Goal: Task Accomplishment & Management: Use online tool/utility

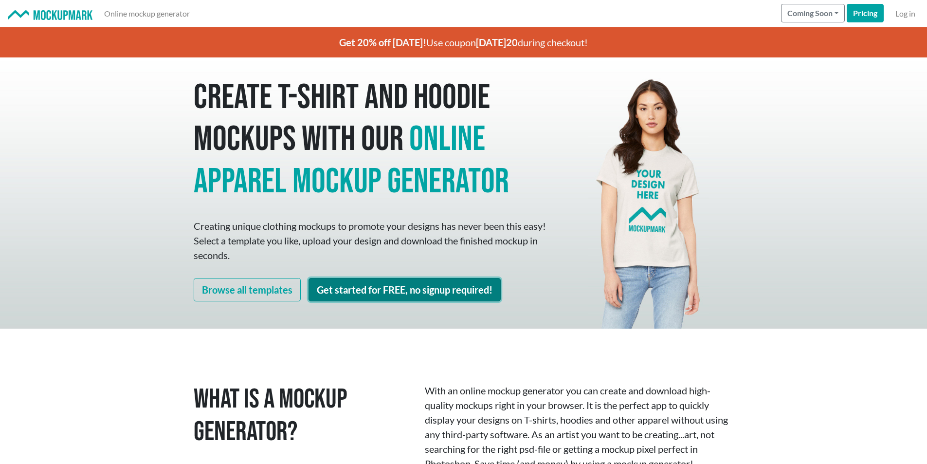
click at [414, 296] on link "Get started for FREE, no signup required!" at bounding box center [405, 289] width 192 height 23
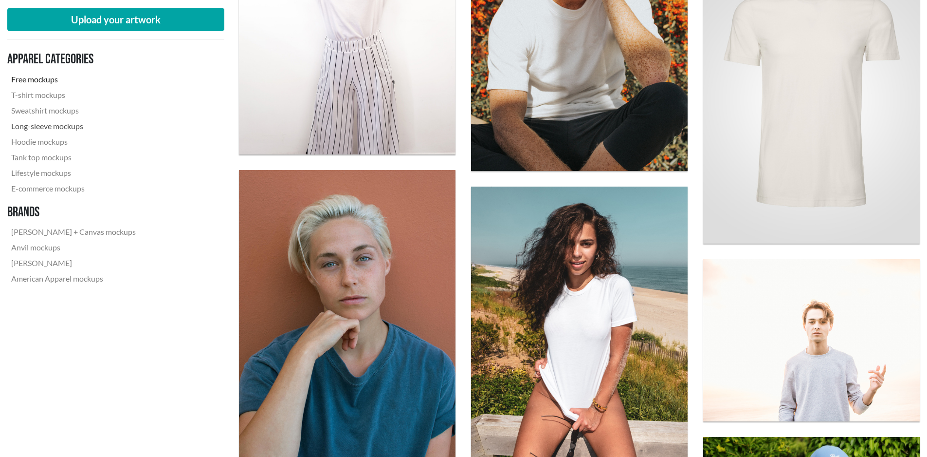
scroll to position [730, 0]
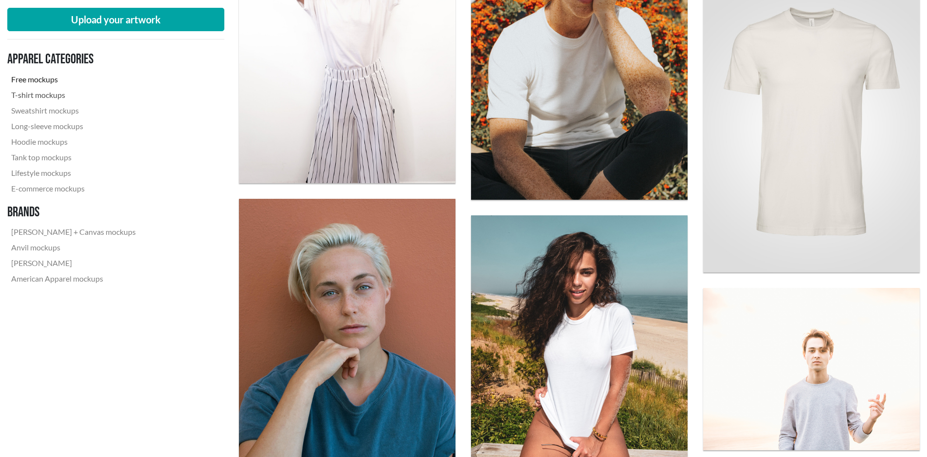
click at [53, 99] on link "T-shirt mockups" at bounding box center [73, 95] width 132 height 16
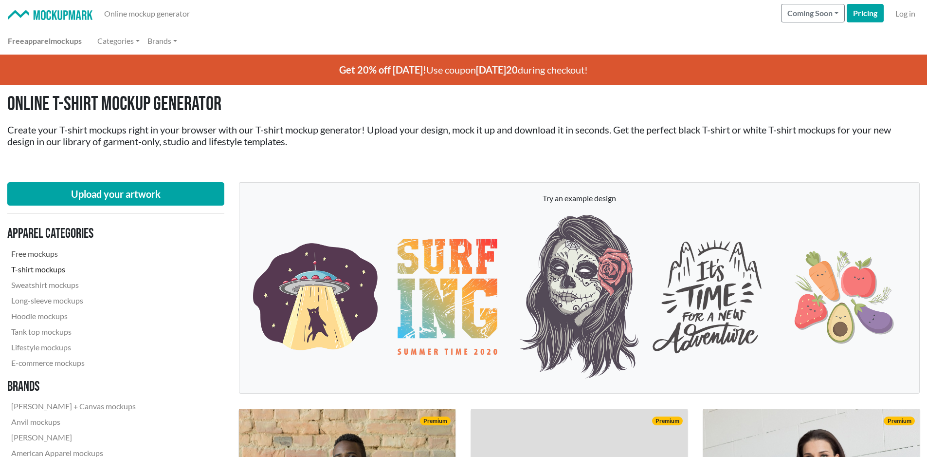
click at [25, 248] on link "Free mockups" at bounding box center [73, 254] width 132 height 16
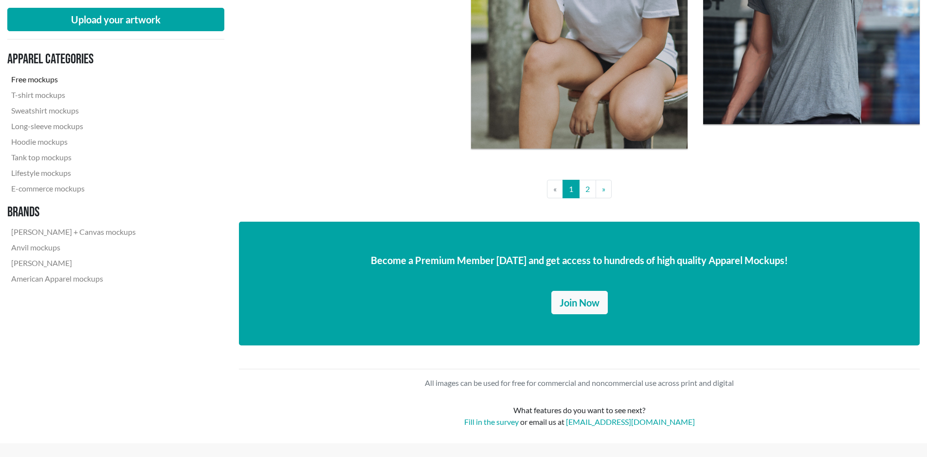
scroll to position [2425, 0]
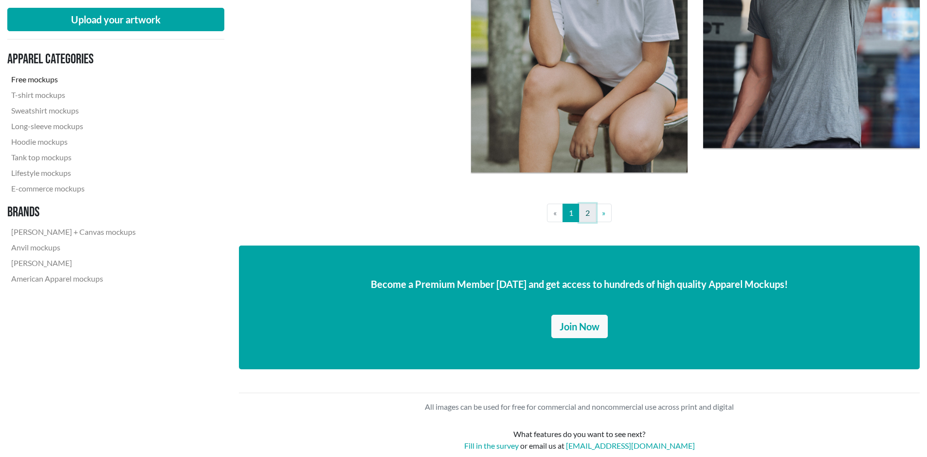
click at [583, 209] on link "2" at bounding box center [587, 213] width 17 height 19
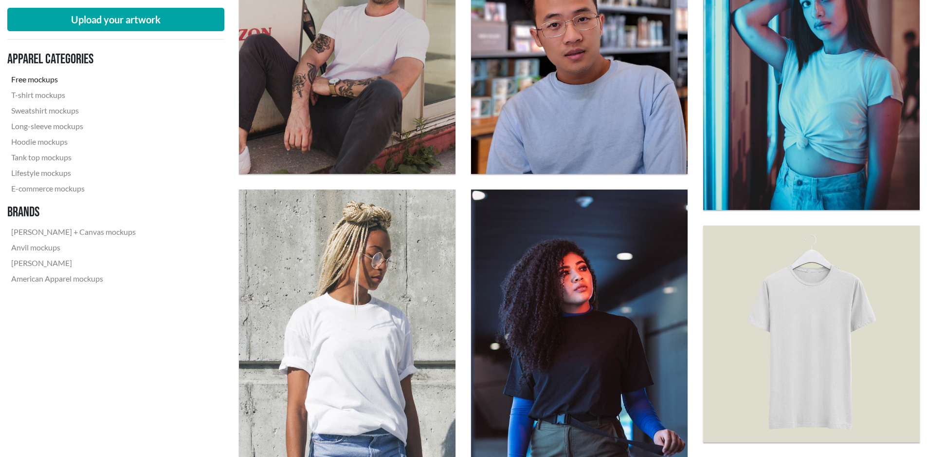
scroll to position [621, 0]
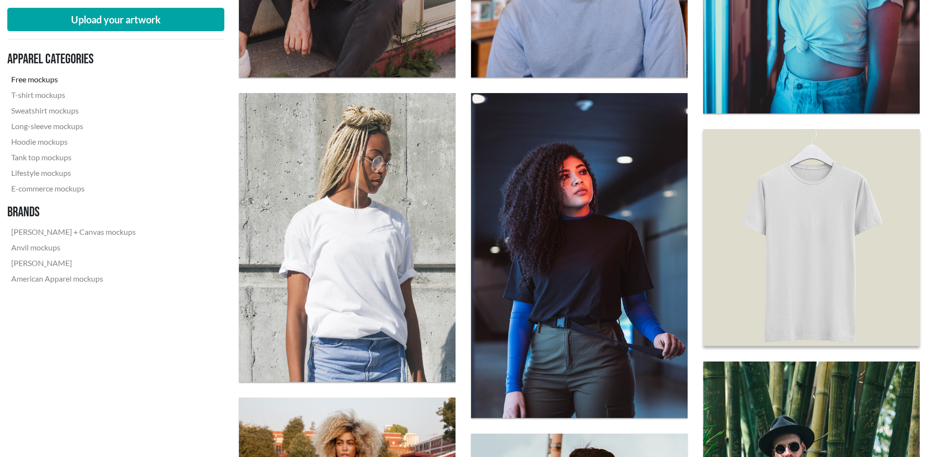
click at [867, 167] on img at bounding box center [812, 237] width 238 height 238
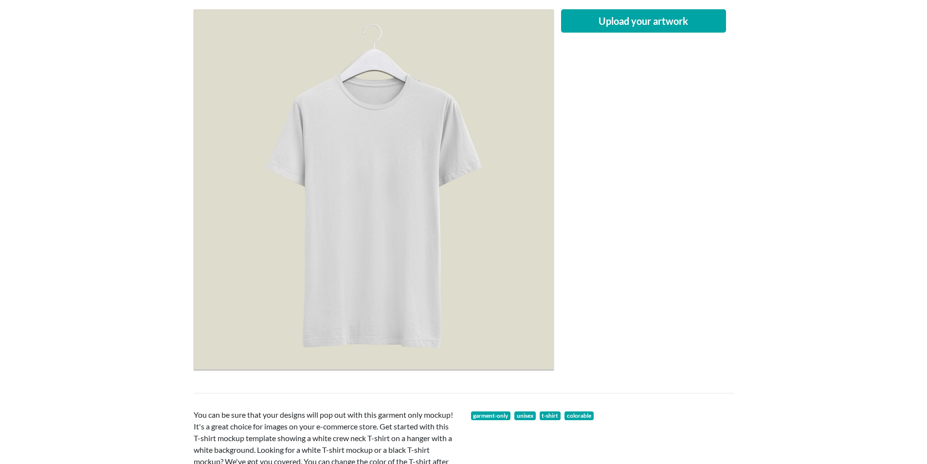
scroll to position [146, 0]
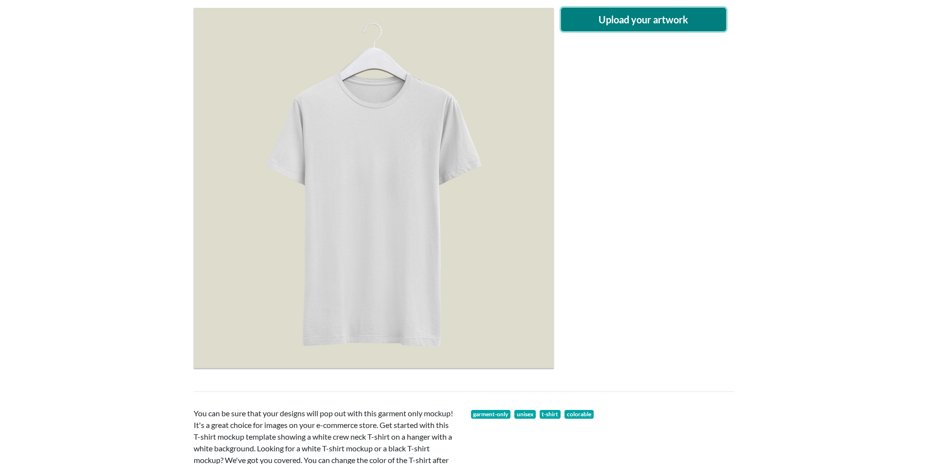
click at [601, 13] on button "Upload your artwork" at bounding box center [644, 19] width 166 height 23
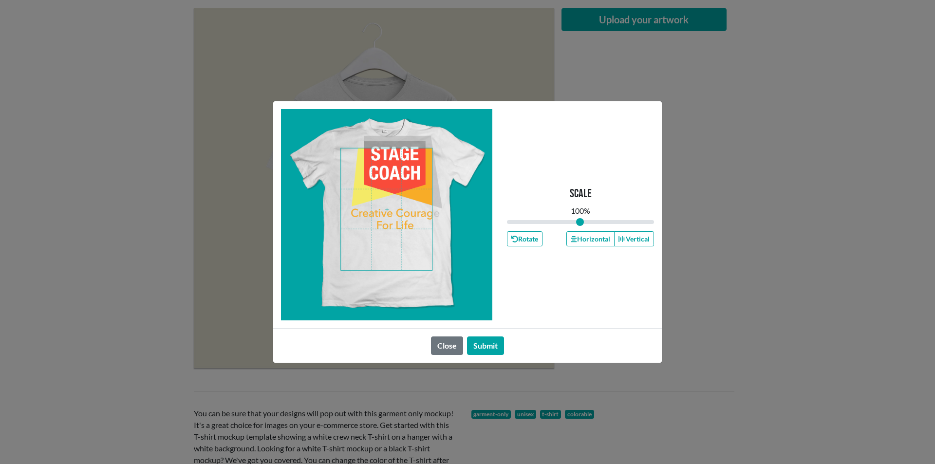
click at [390, 174] on span at bounding box center [386, 209] width 91 height 122
click at [391, 215] on span at bounding box center [386, 209] width 91 height 122
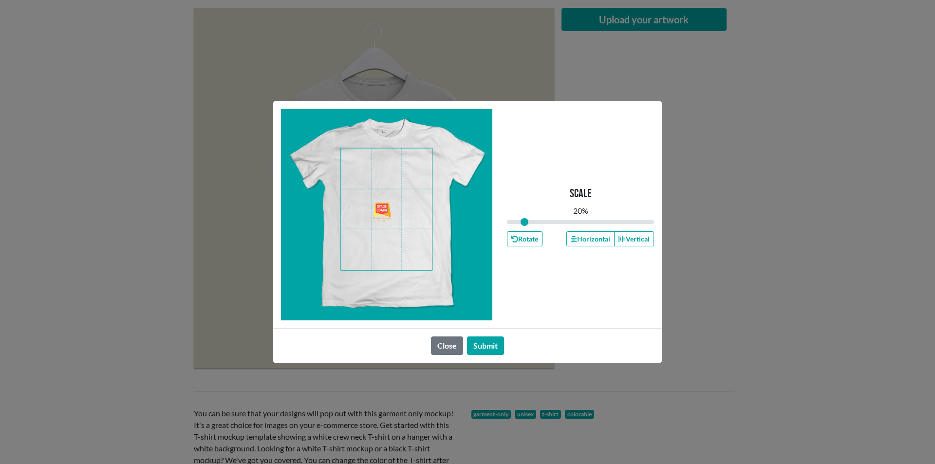
drag, startPoint x: 579, startPoint y: 222, endPoint x: 524, endPoint y: 224, distance: 54.6
type input "0.2"
click at [524, 224] on input "range" at bounding box center [580, 222] width 147 height 11
click at [415, 181] on span at bounding box center [386, 209] width 91 height 122
click at [480, 340] on button "Submit" at bounding box center [485, 345] width 37 height 19
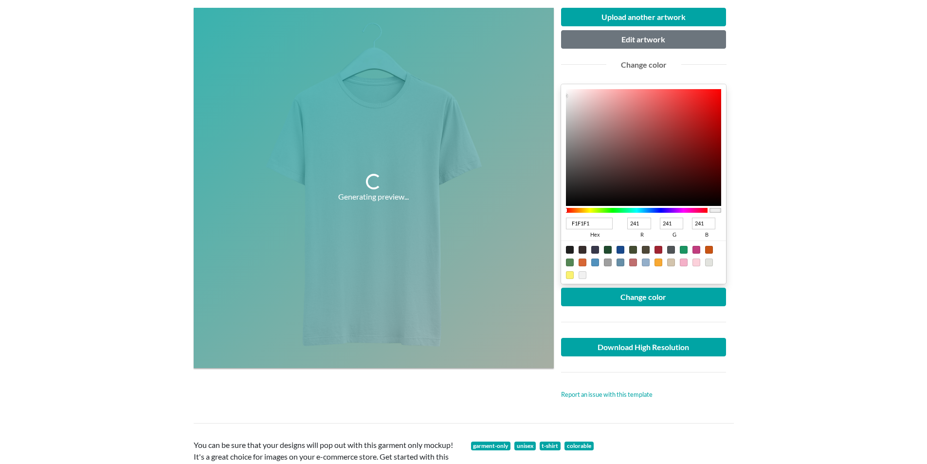
type input "402525"
type input "64"
type input "37"
type input "332121"
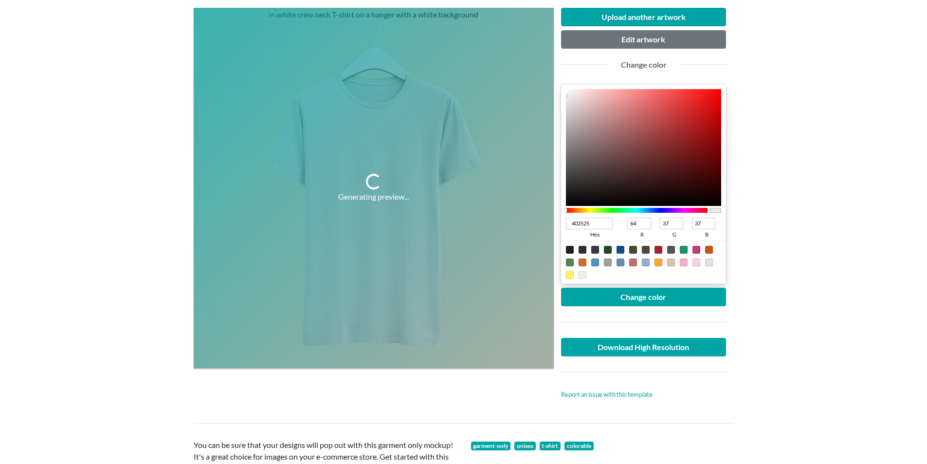
type input "51"
type input "33"
type input "050404"
type input "5"
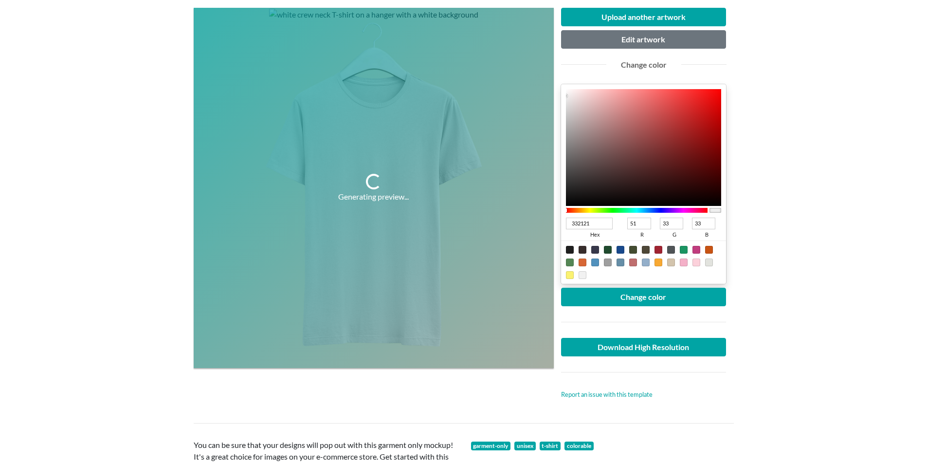
type input "4"
type input "000000"
type input "0"
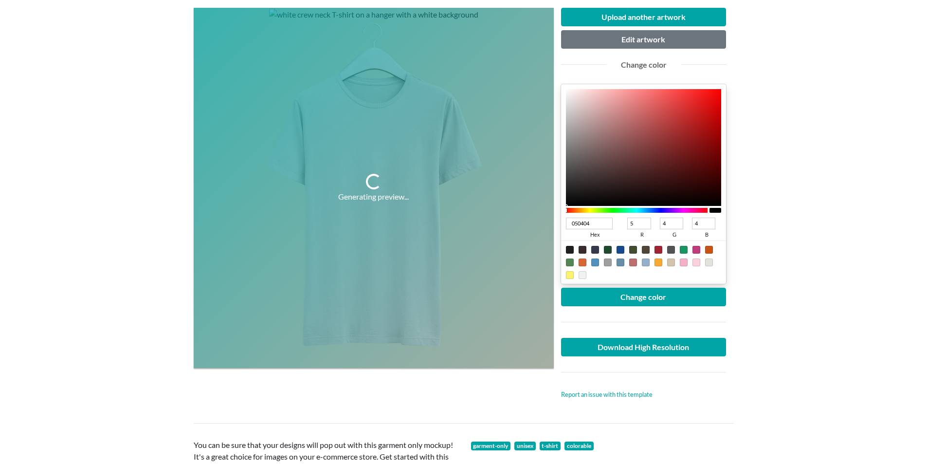
type input "0"
drag, startPoint x: 631, startPoint y: 177, endPoint x: 508, endPoint y: 240, distance: 138.3
click at [509, 240] on div "Generating preview... Upload another artwork Edit artwork Change color 000000 h…" at bounding box center [464, 203] width 540 height 407
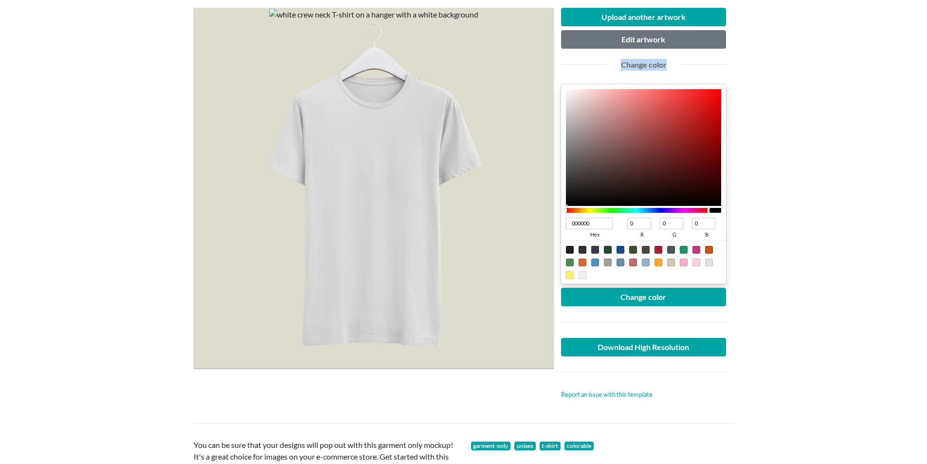
type input "371F1F"
type input "55"
type input "31"
type input "2C1B1B"
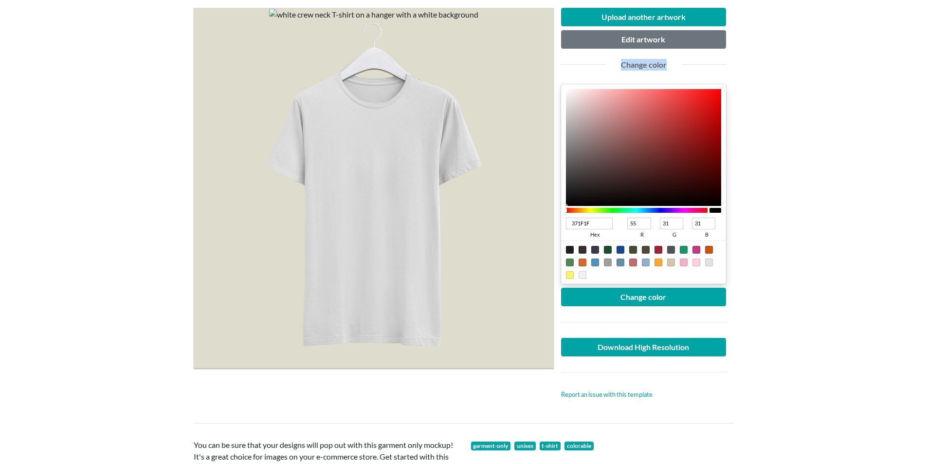
type input "44"
type input "27"
type input "000000"
type input "0"
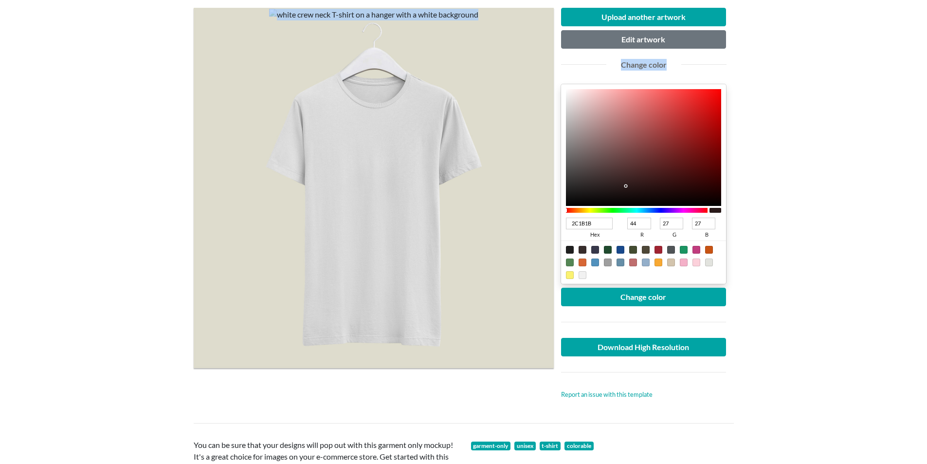
type input "0"
type input "2A2525"
type input "42"
type input "37"
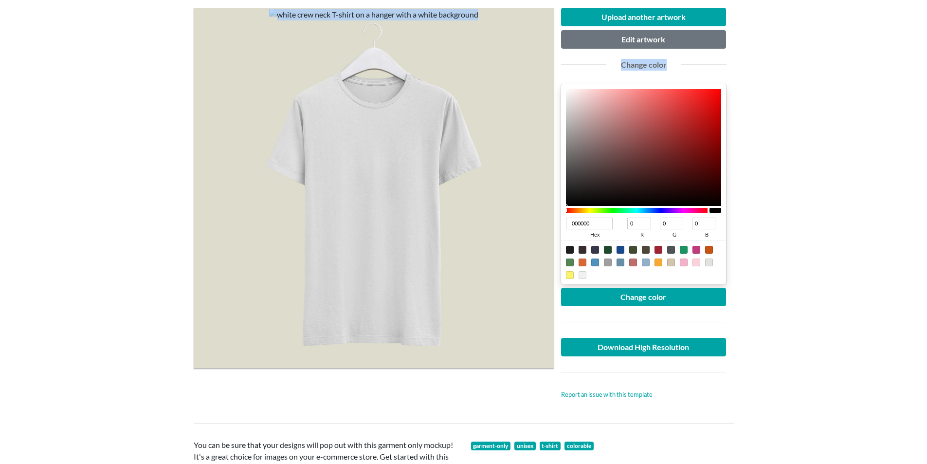
type input "37"
type input "382F2F"
type input "56"
type input "47"
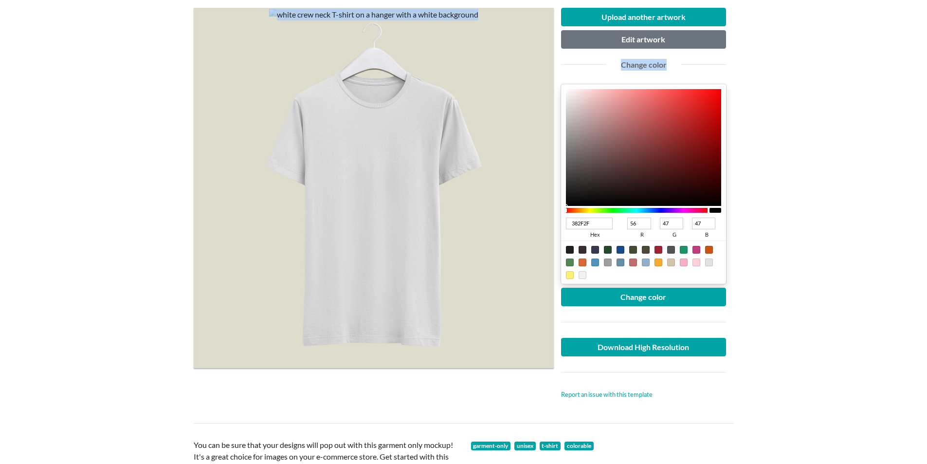
type input "3E3434"
type input "62"
type input "52"
type input "3A3131"
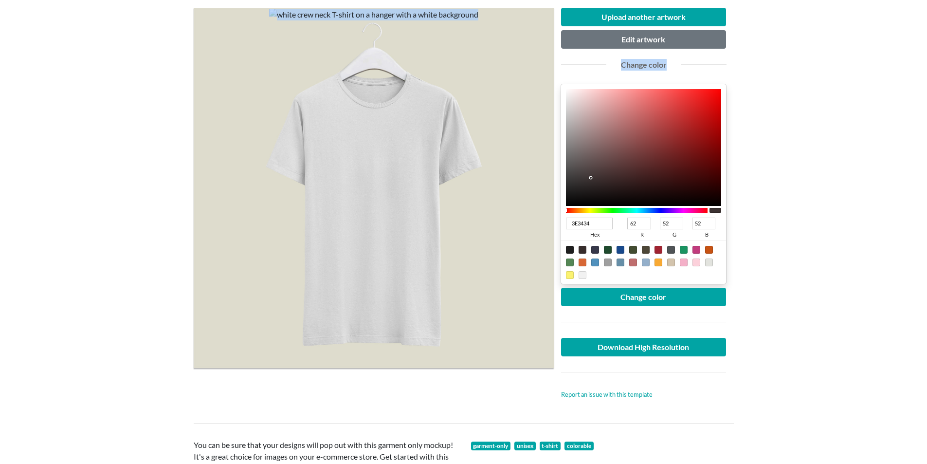
type input "58"
type input "49"
type input "2C2727"
type input "44"
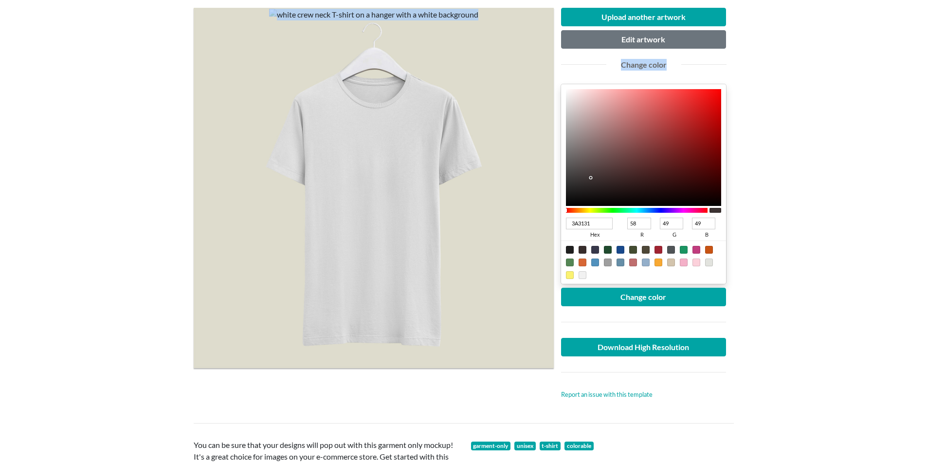
type input "39"
type input "282323"
type input "40"
type input "35"
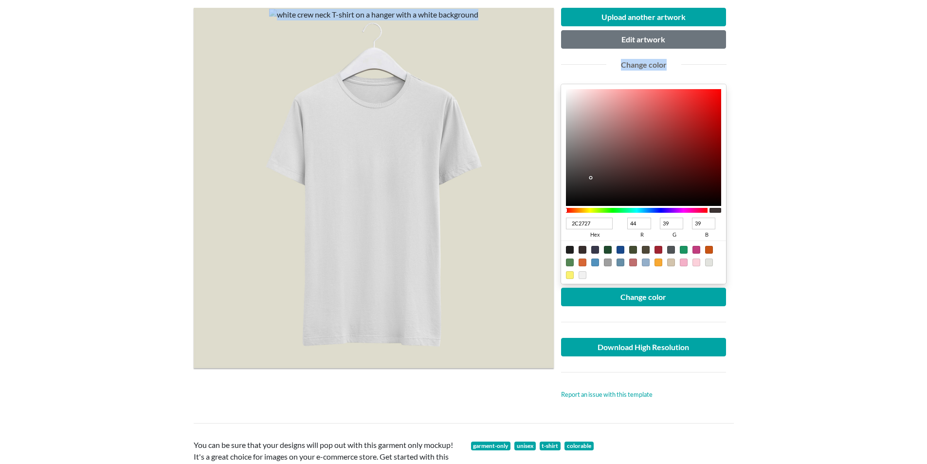
type input "35"
type input "272222"
type input "39"
type input "34"
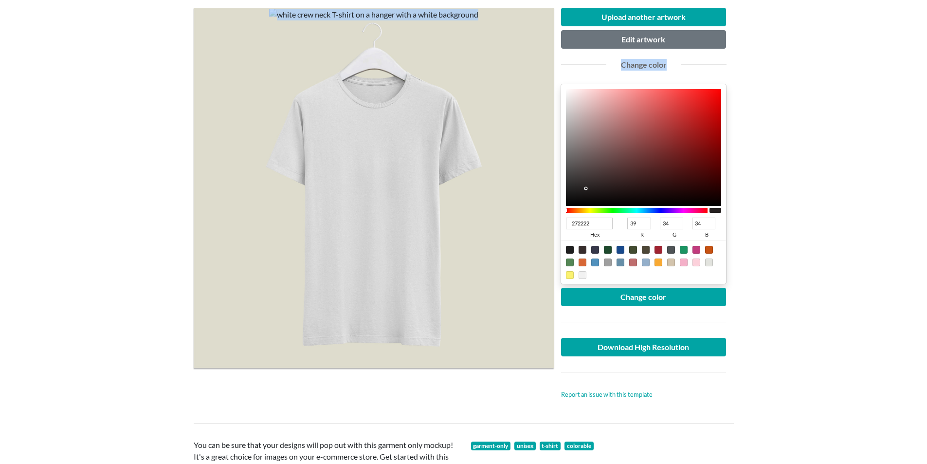
type input "262222"
type input "38"
type input "201D1D"
type input "32"
type input "29"
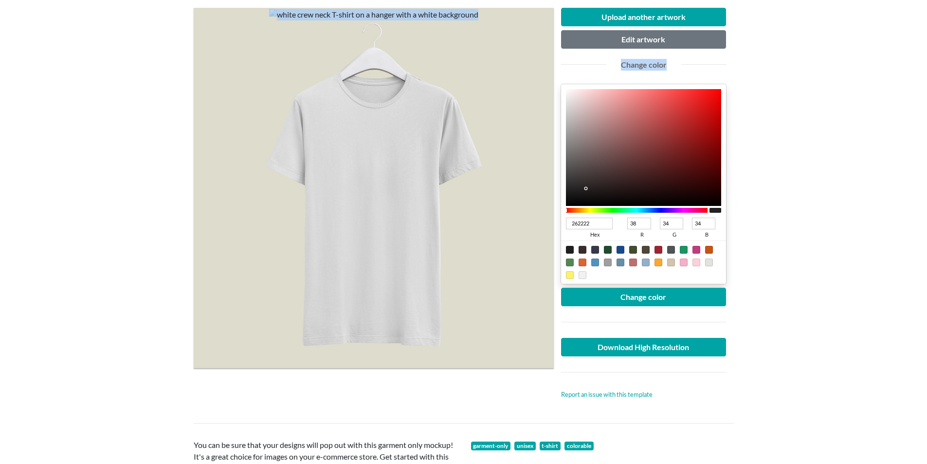
type input "29"
type input "171414"
type input "23"
type input "20"
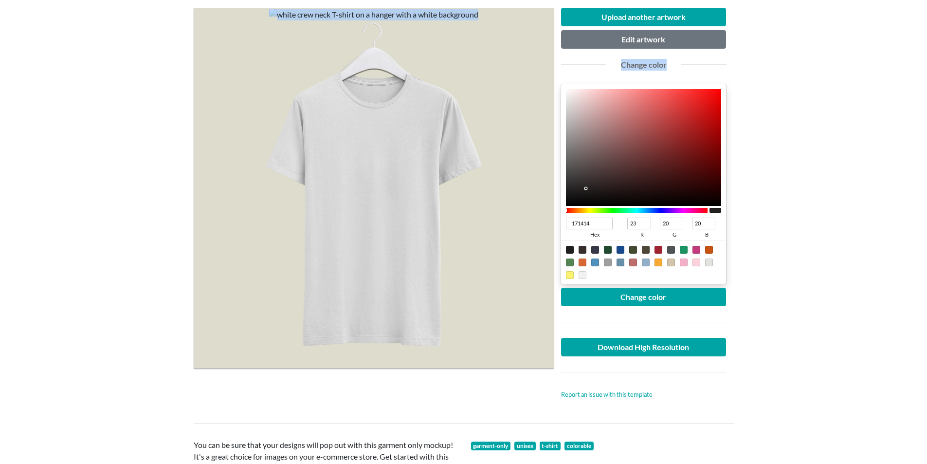
type input "161111"
type input "22"
type input "17"
type input "1C0D0D"
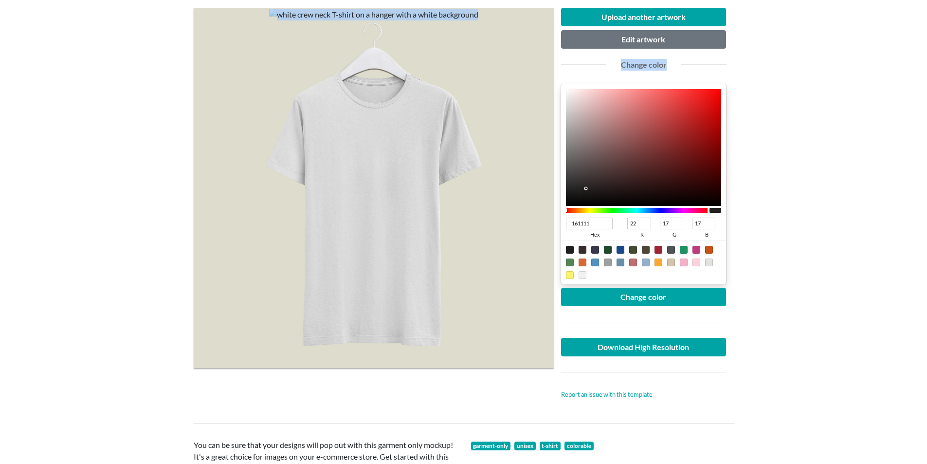
type input "28"
type input "13"
type input "2D0303"
type input "45"
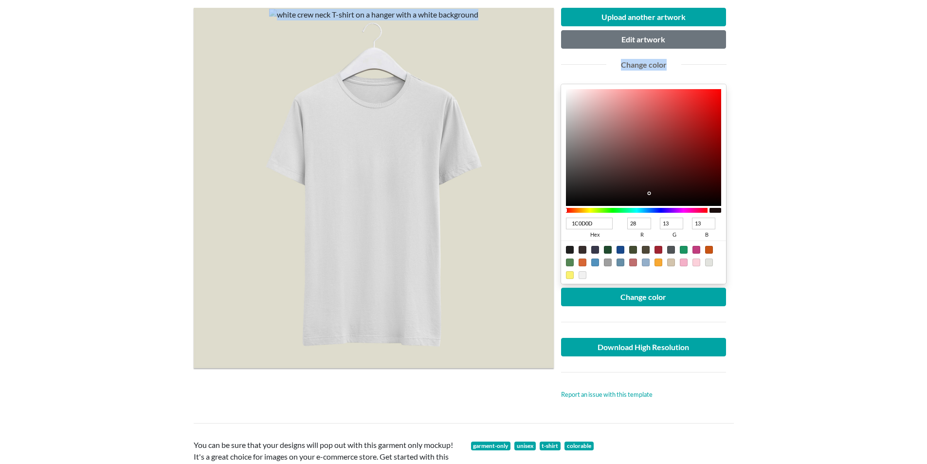
type input "3"
type input "310101"
type input "49"
type input "1"
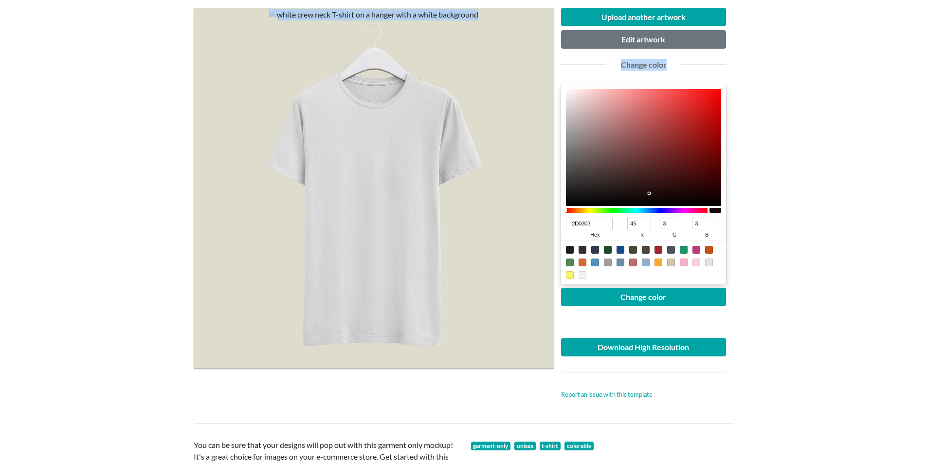
type input "1"
type input "320101"
type input "50"
type input "260707"
type input "38"
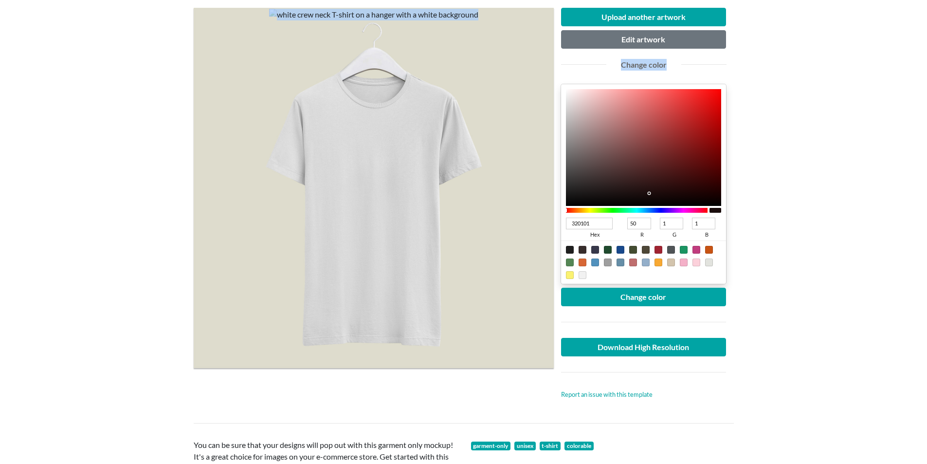
type input "7"
type input "160606"
type input "22"
type input "6"
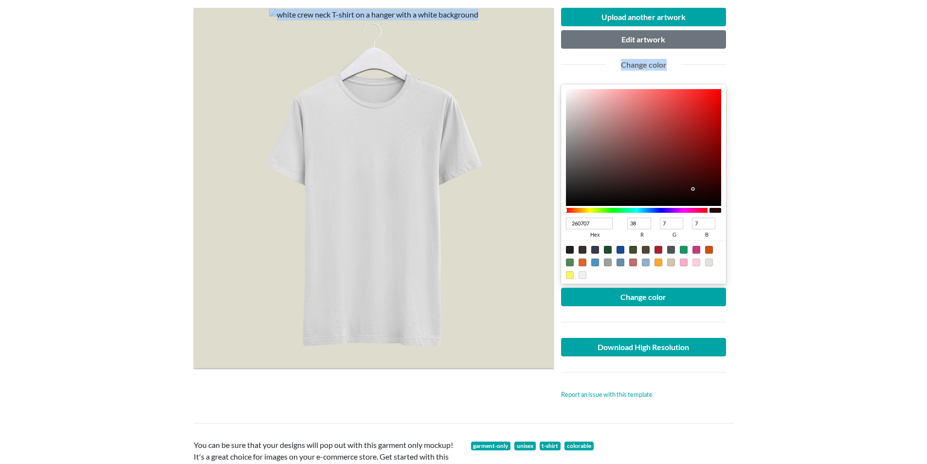
type input "6"
type input "110505"
type input "17"
type input "5"
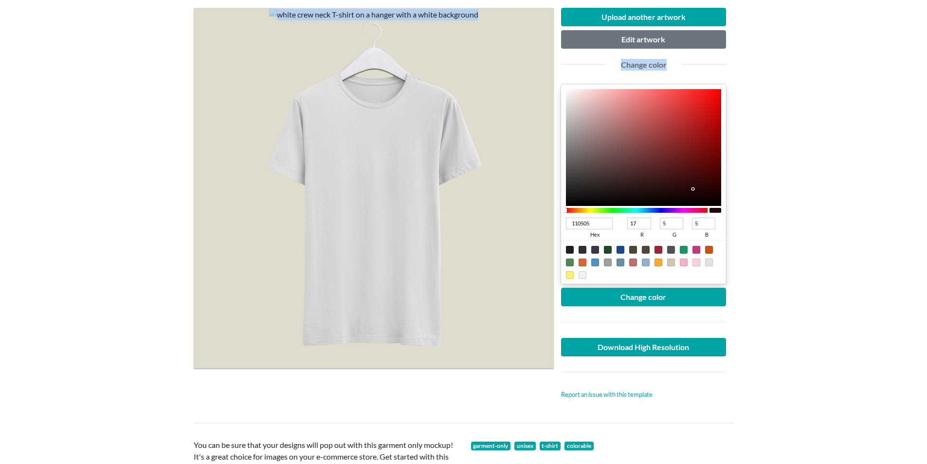
type input "070101"
type input "7"
type input "1"
type input "010000"
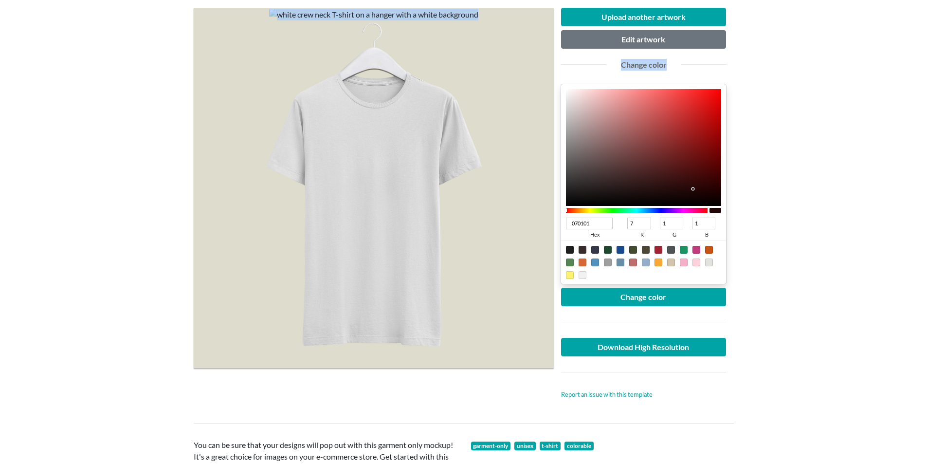
type input "1"
type input "0"
type input "000000"
type input "0"
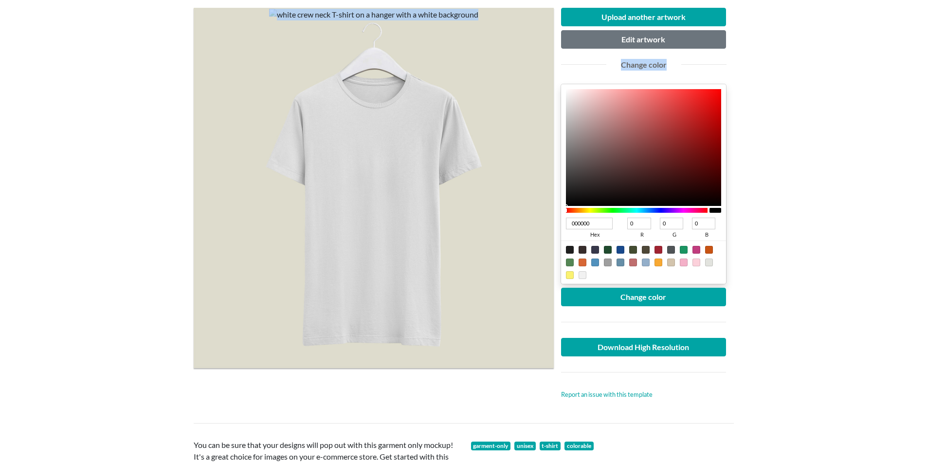
type input "010000"
type input "1"
type input "020000"
type input "2"
type input "040000"
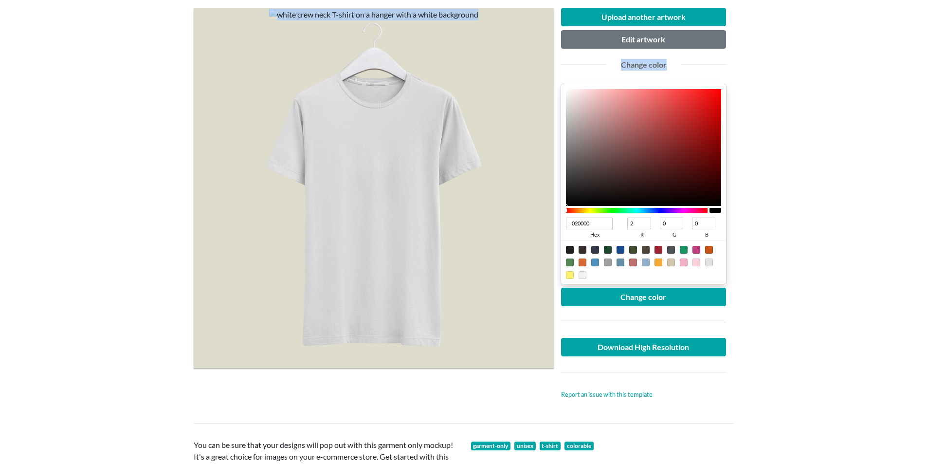
type input "4"
type input "050000"
type input "5"
type input "060000"
type input "6"
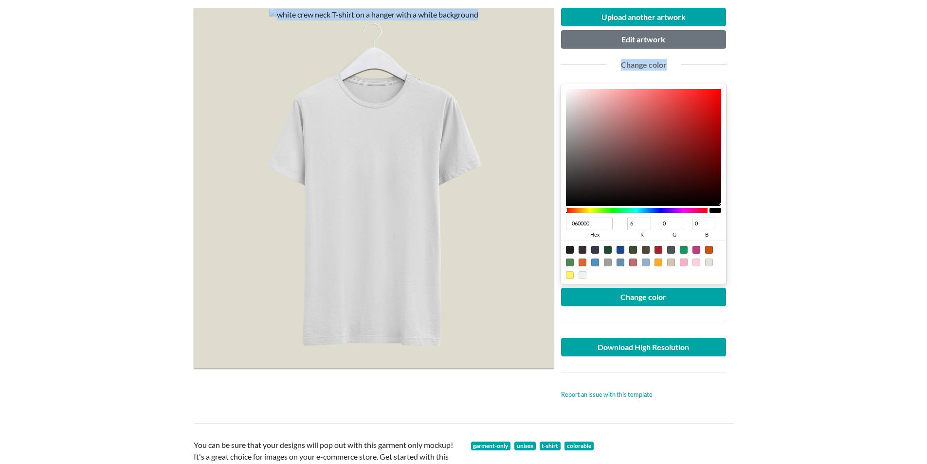
type input "080000"
type input "8"
click at [713, 203] on div at bounding box center [644, 147] width 156 height 117
click at [572, 251] on div at bounding box center [570, 250] width 8 height 8
type input "1F1F1F"
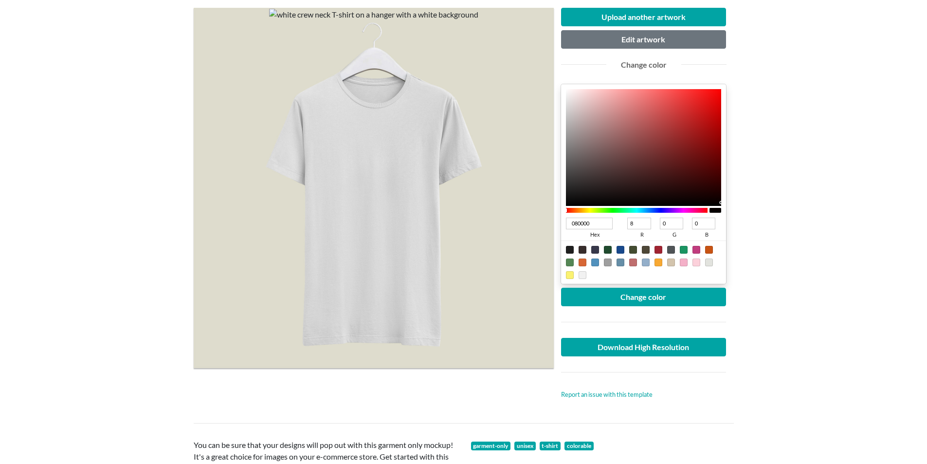
type input "31"
click at [591, 286] on div "Upload another artwork Edit artwork Change color 1F1F1F hex 31 r 31 g 31 b 100 …" at bounding box center [644, 204] width 166 height 392
click at [591, 292] on button "Change color" at bounding box center [644, 297] width 166 height 19
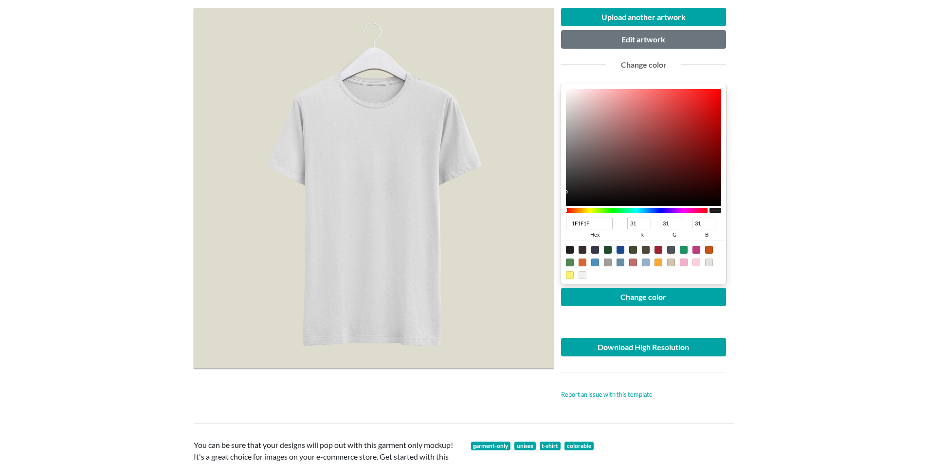
click at [399, 152] on div at bounding box center [374, 188] width 360 height 360
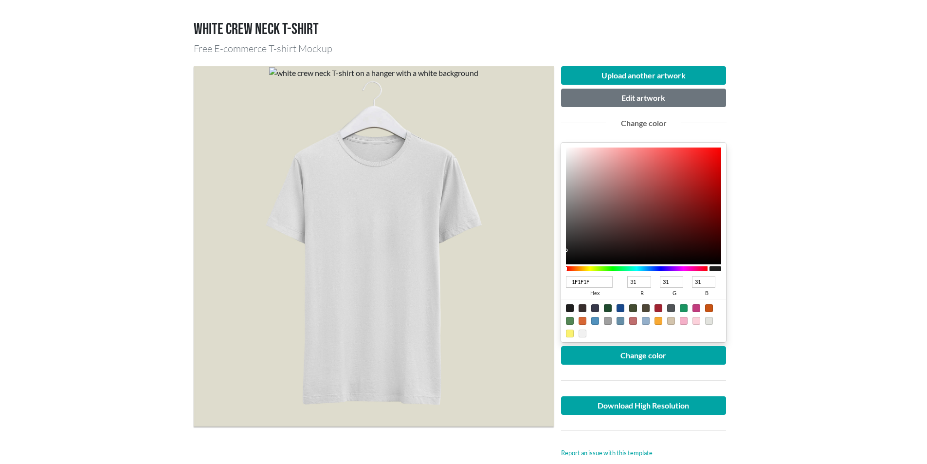
scroll to position [97, 0]
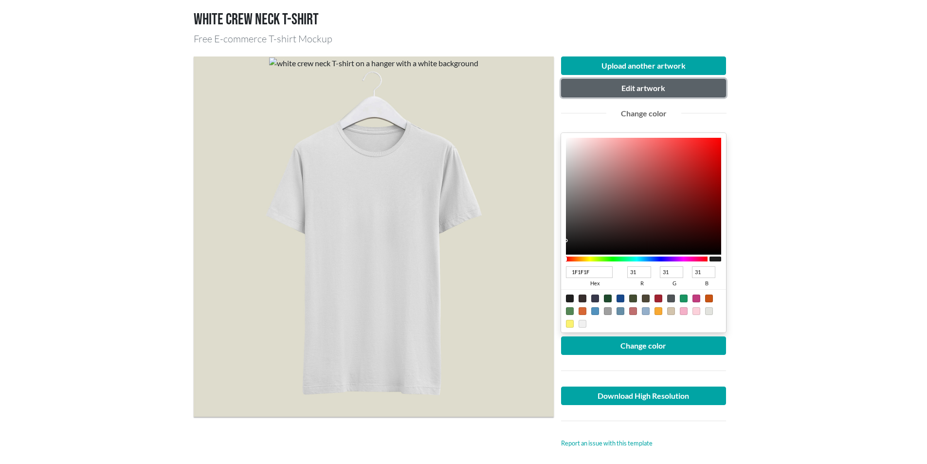
click at [652, 82] on button "Edit artwork" at bounding box center [644, 88] width 166 height 19
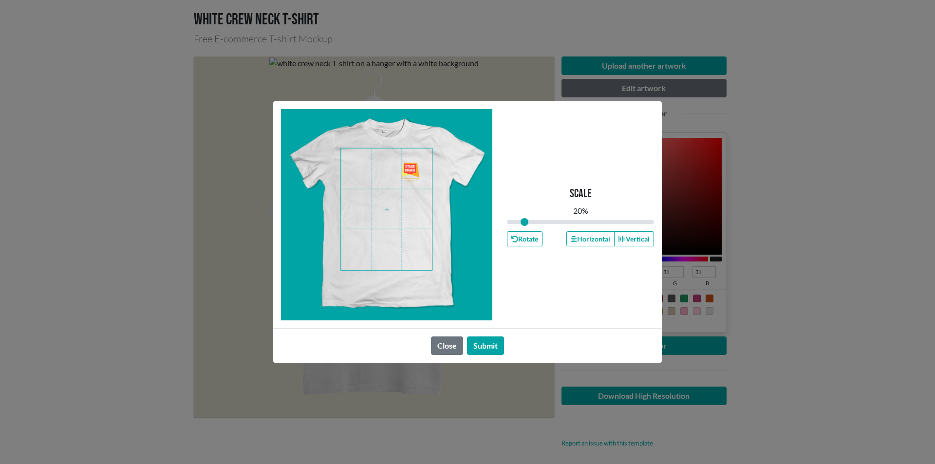
click at [411, 173] on span at bounding box center [386, 209] width 91 height 122
click at [485, 352] on button "Submit" at bounding box center [485, 345] width 37 height 19
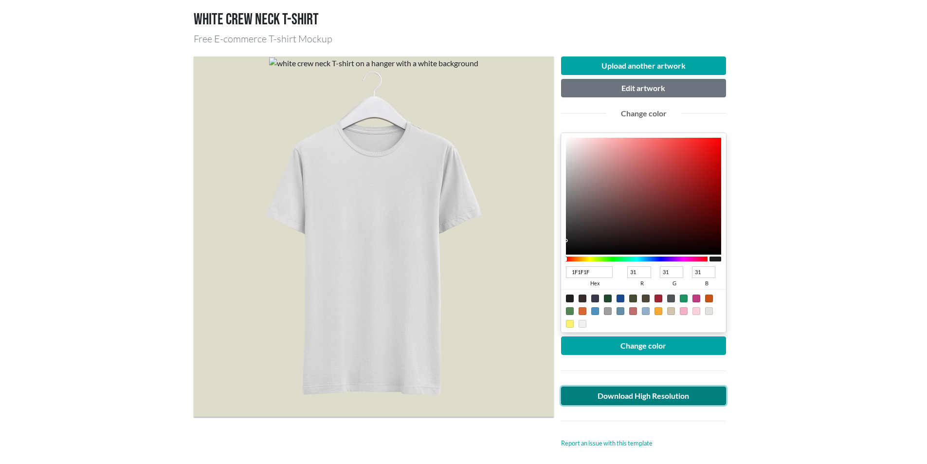
click at [627, 391] on link "Download High Resolution" at bounding box center [644, 396] width 166 height 19
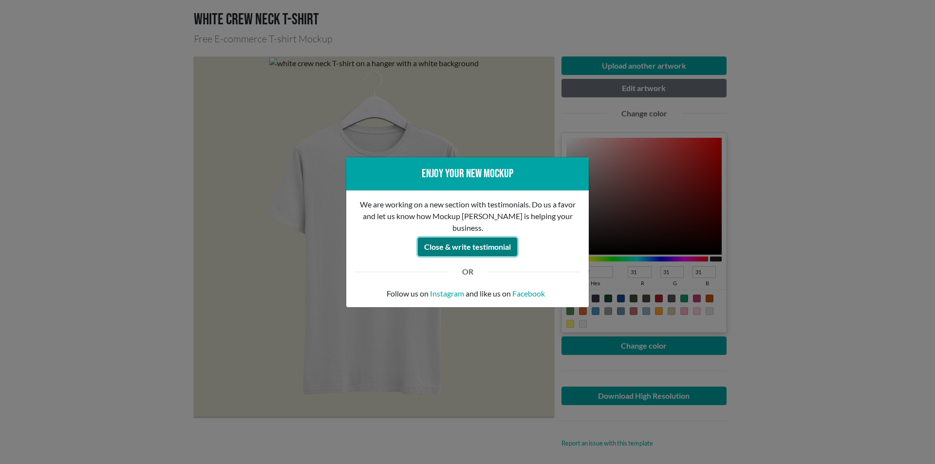
click at [503, 247] on button "Close & write testimonial" at bounding box center [467, 247] width 99 height 19
